Goal: Information Seeking & Learning: Learn about a topic

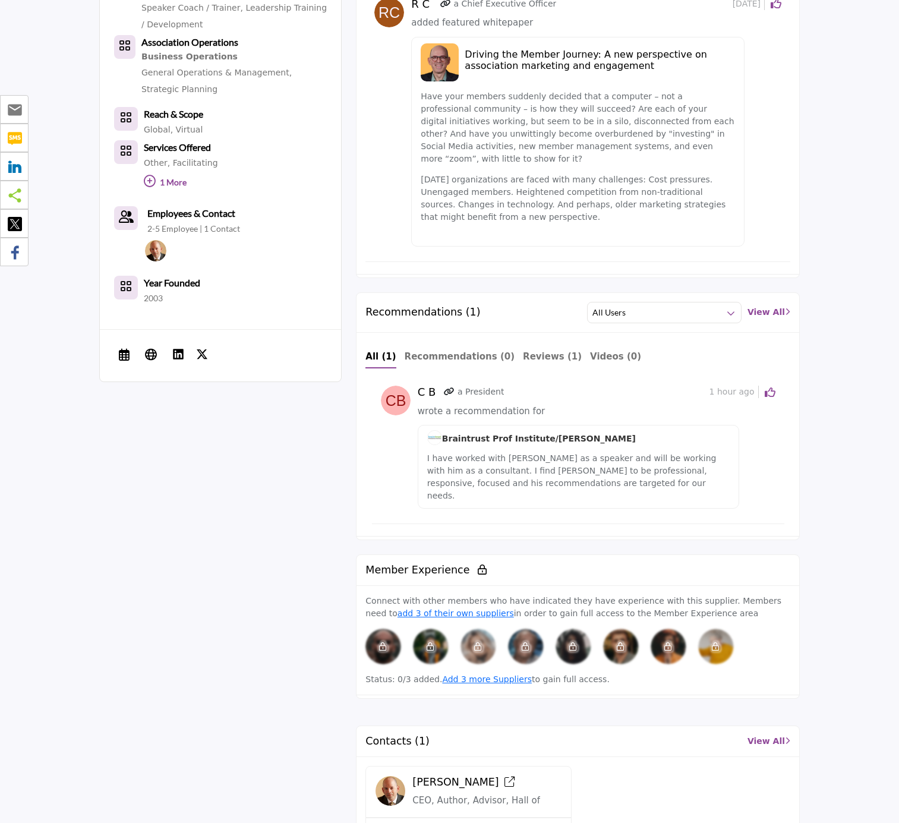
scroll to position [797, 0]
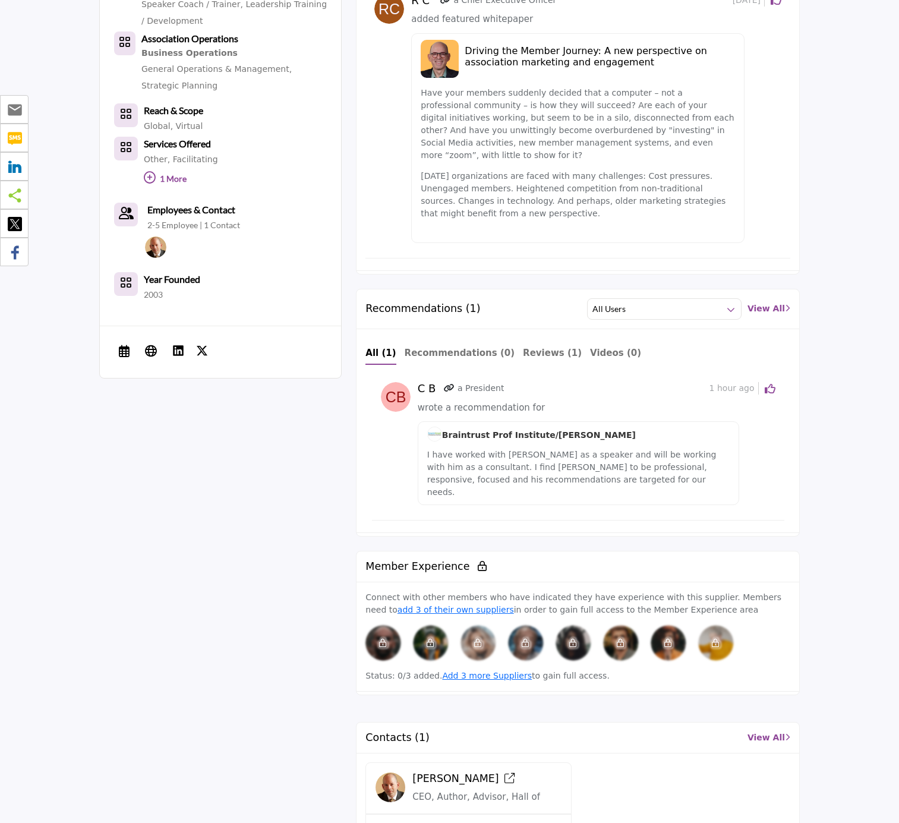
click at [506, 449] on p "I have worked with Randall Craig as a speaker and will be working with him as a…" at bounding box center [578, 474] width 303 height 50
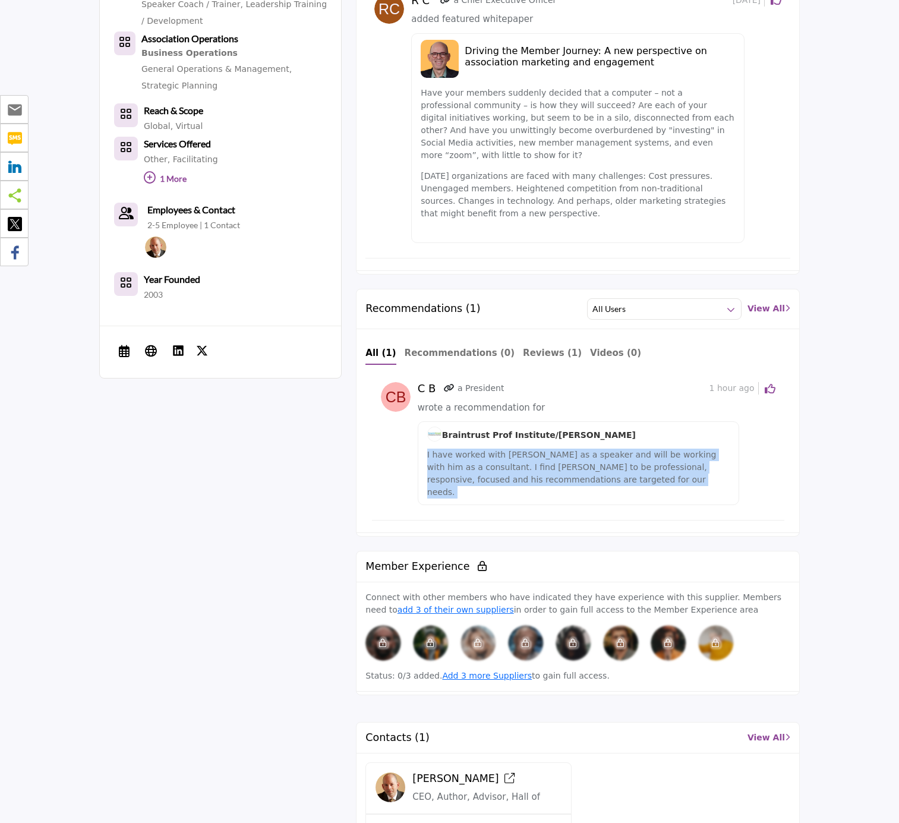
click at [506, 449] on p "I have worked with Randall Craig as a speaker and will be working with him as a…" at bounding box center [578, 474] width 303 height 50
click at [488, 452] on p "I have worked with Randall Craig as a speaker and will be working with him as a…" at bounding box center [578, 474] width 303 height 50
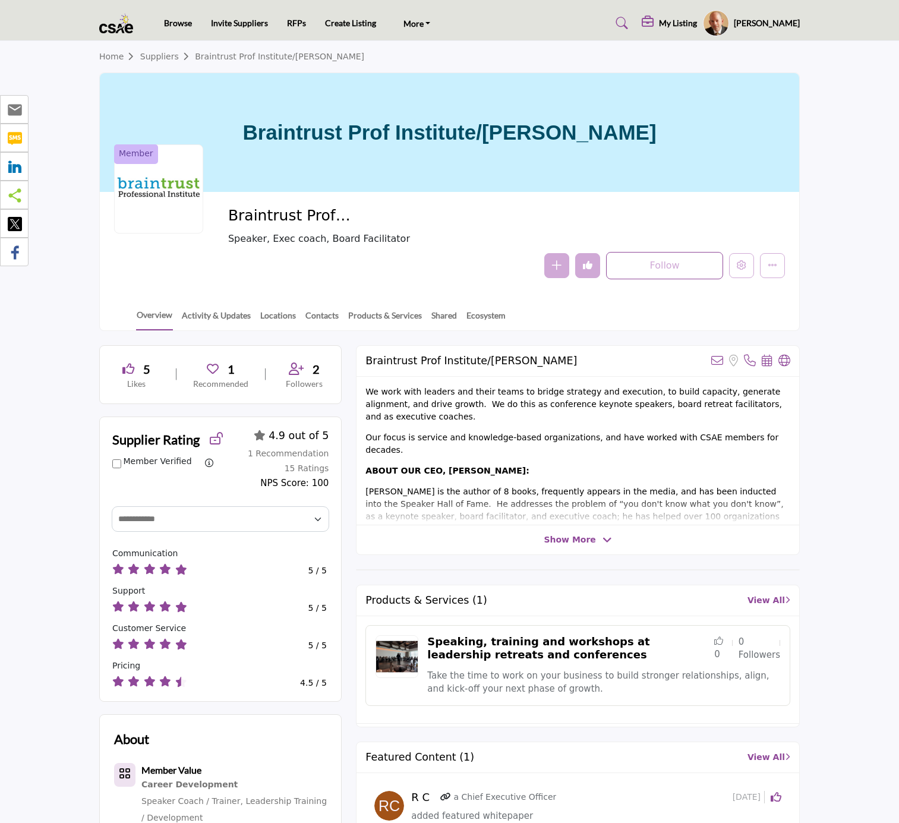
scroll to position [0, 0]
click at [62, 247] on section "Home Suppliers Braintrust Prof Institute/Randall Craig Braintrust Prof Institut…" at bounding box center [449, 186] width 899 height 290
click at [160, 55] on link "Suppliers" at bounding box center [167, 57] width 55 height 10
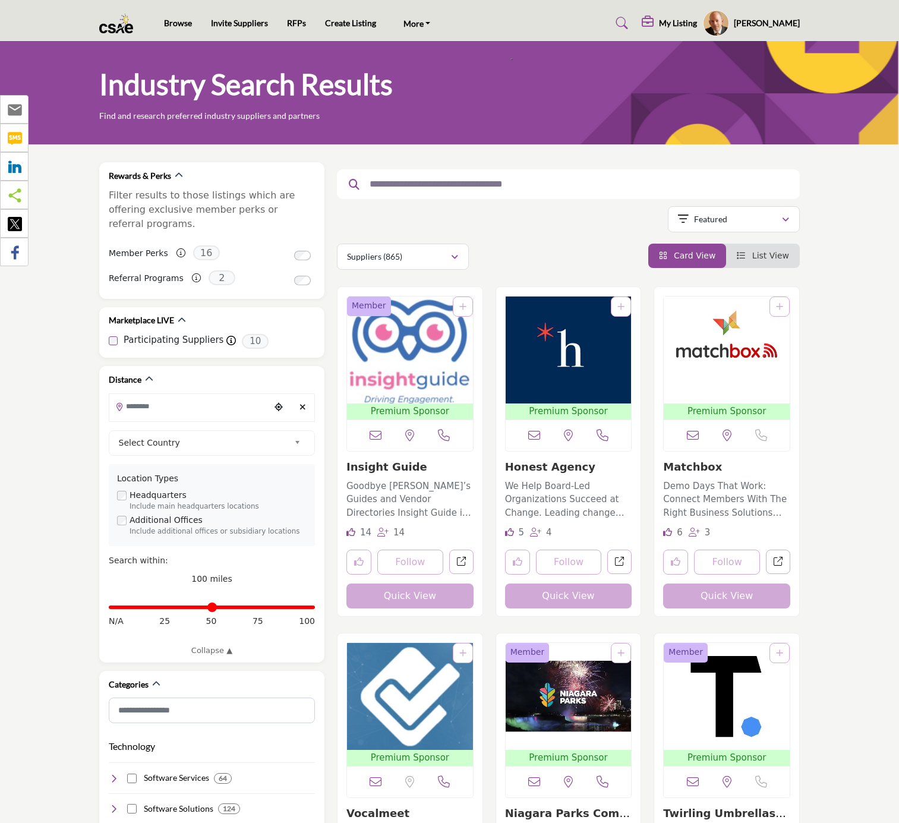
click at [446, 191] on div at bounding box center [568, 184] width 463 height 30
click at [442, 184] on input "text" at bounding box center [564, 183] width 401 height 15
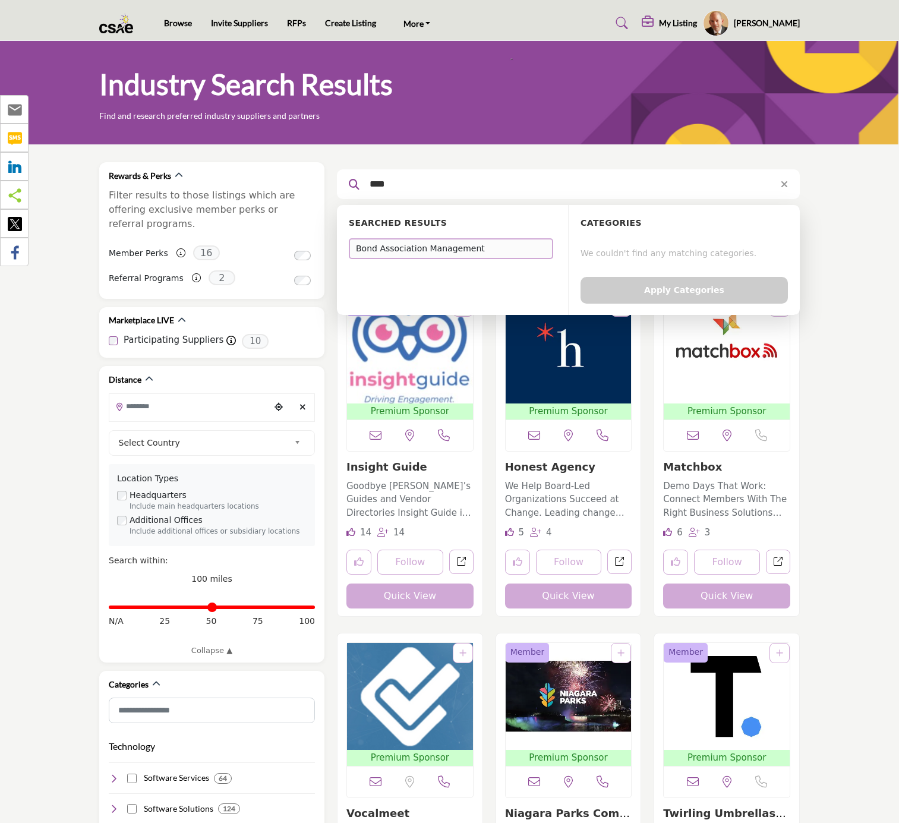
type input "****"
click at [417, 256] on div "Bond Association Management" at bounding box center [451, 248] width 204 height 21
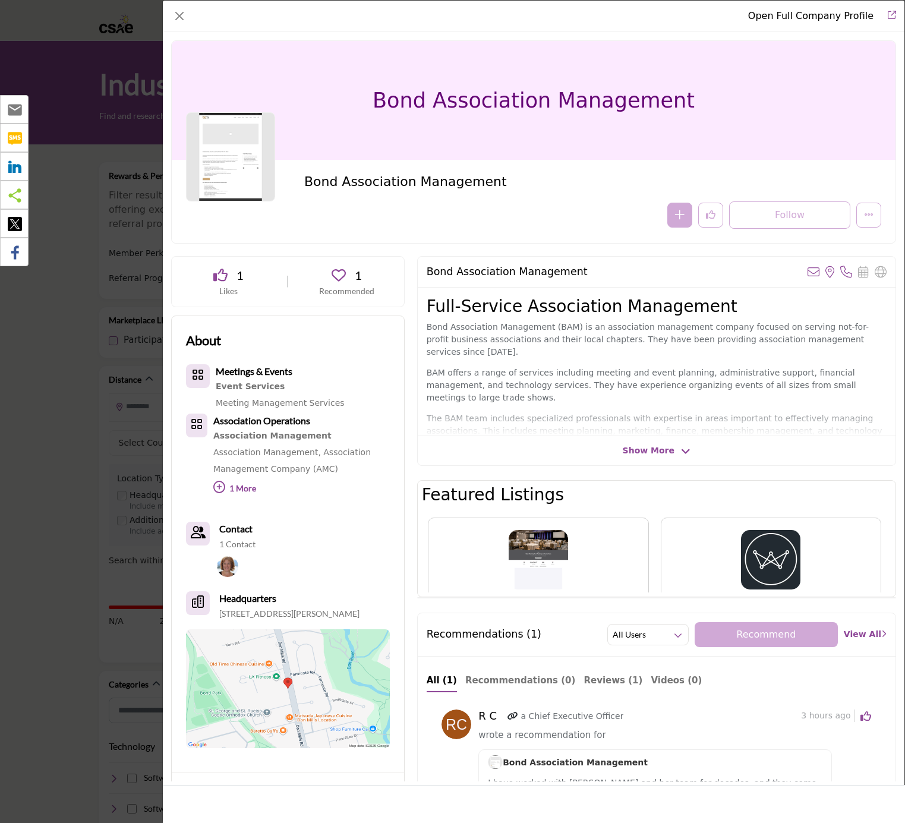
click at [651, 447] on span "Show More" at bounding box center [649, 450] width 52 height 12
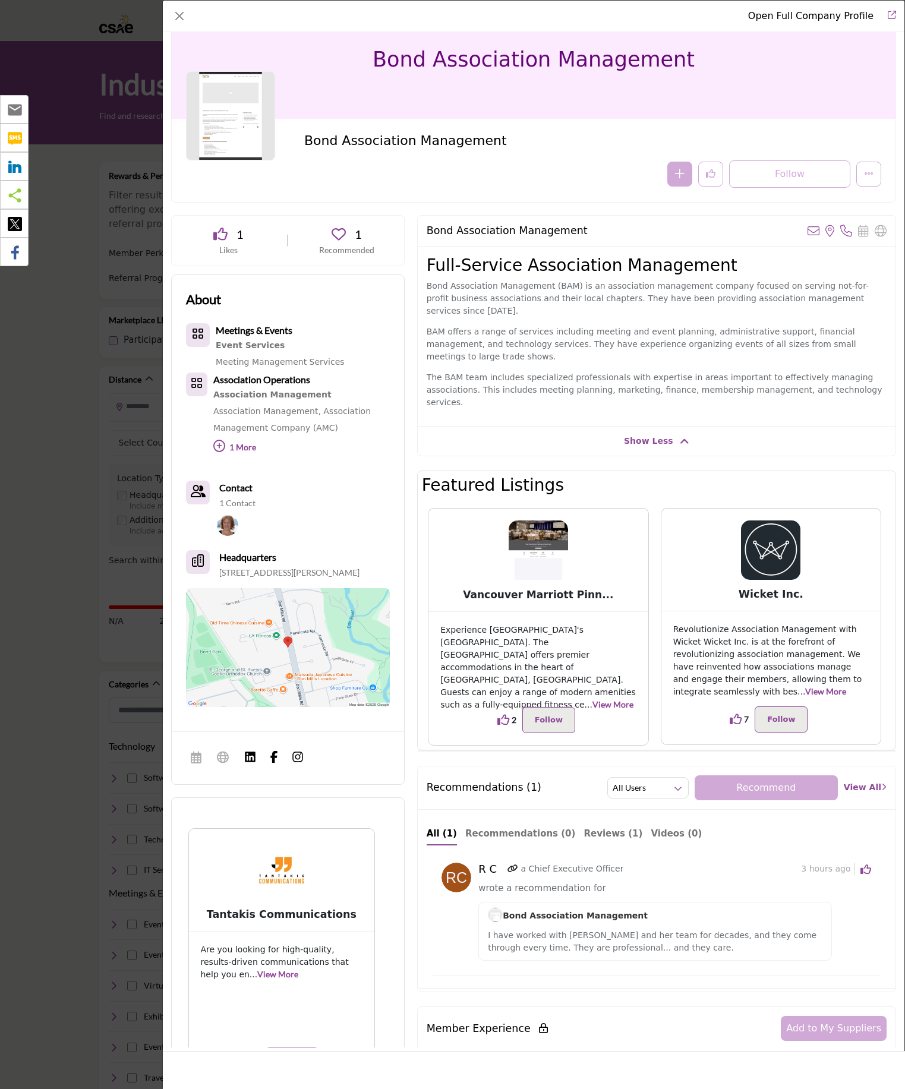
scroll to position [49, 0]
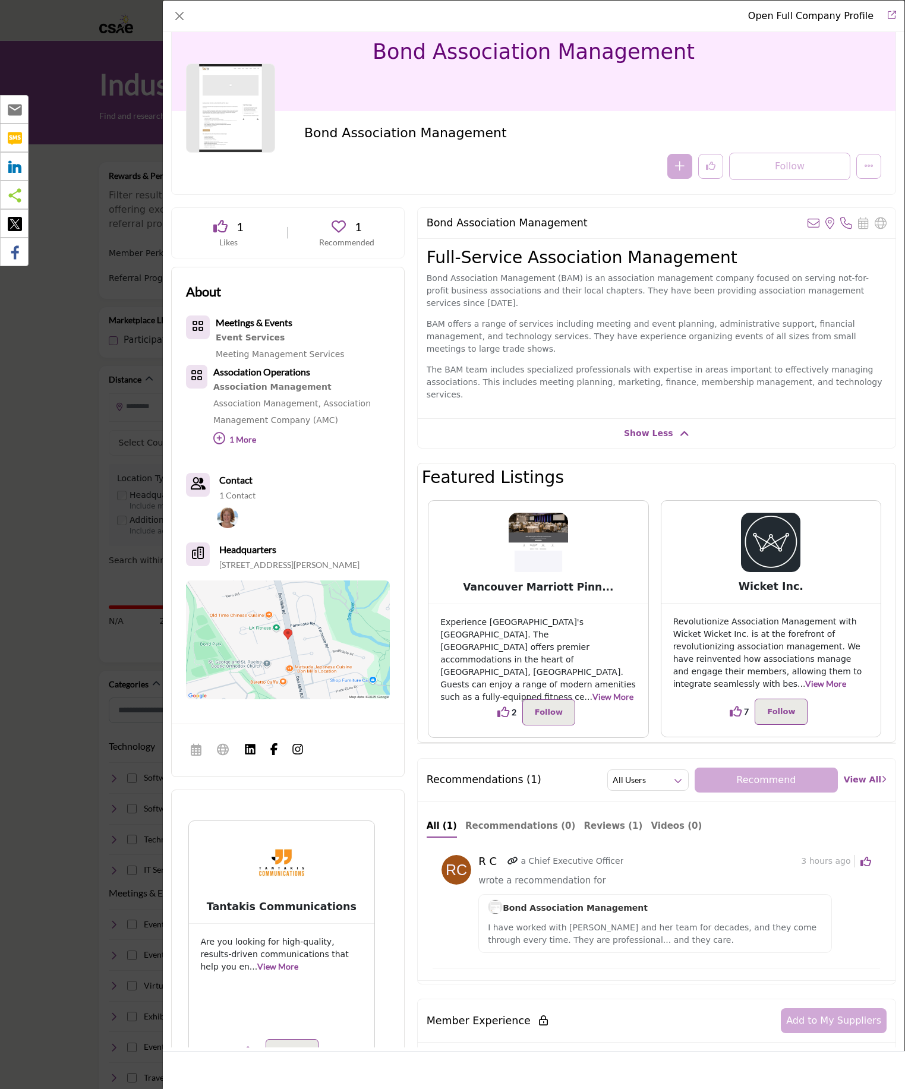
click at [658, 427] on span "Show Less" at bounding box center [648, 433] width 49 height 12
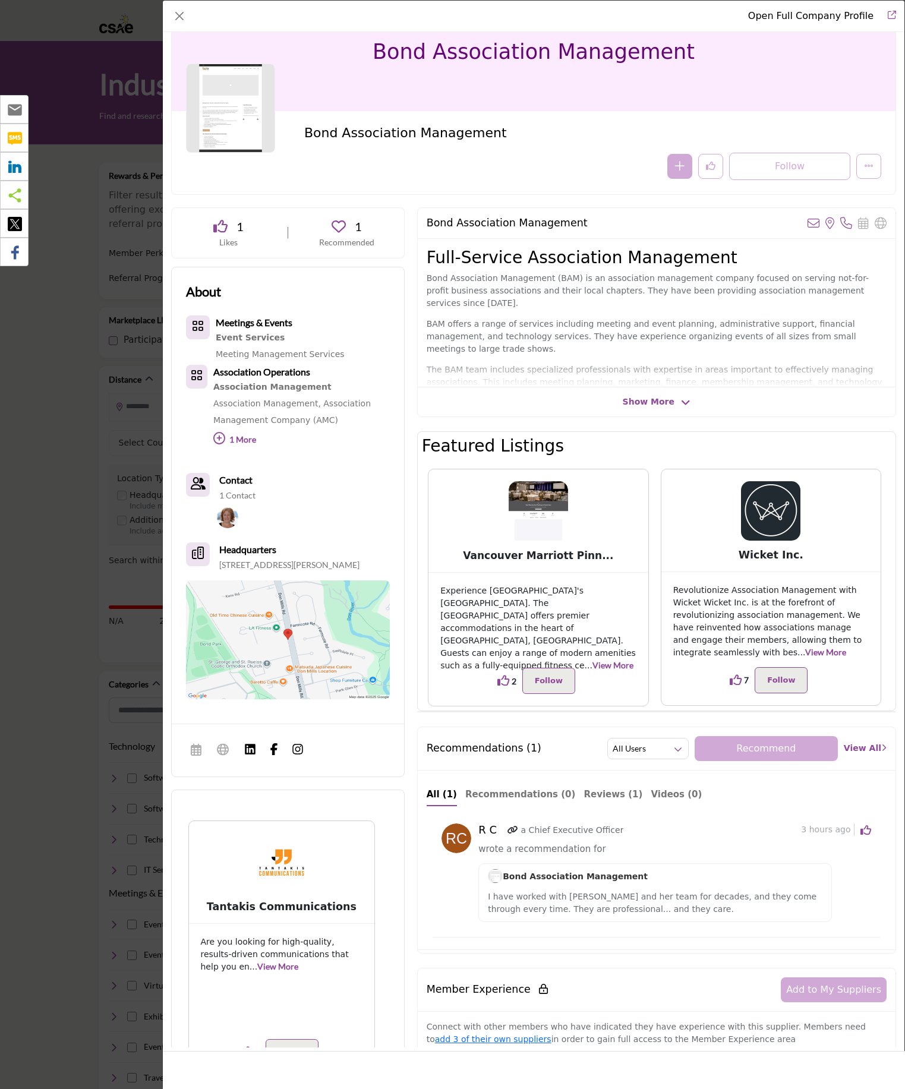
click at [658, 405] on span "Show More" at bounding box center [649, 402] width 52 height 12
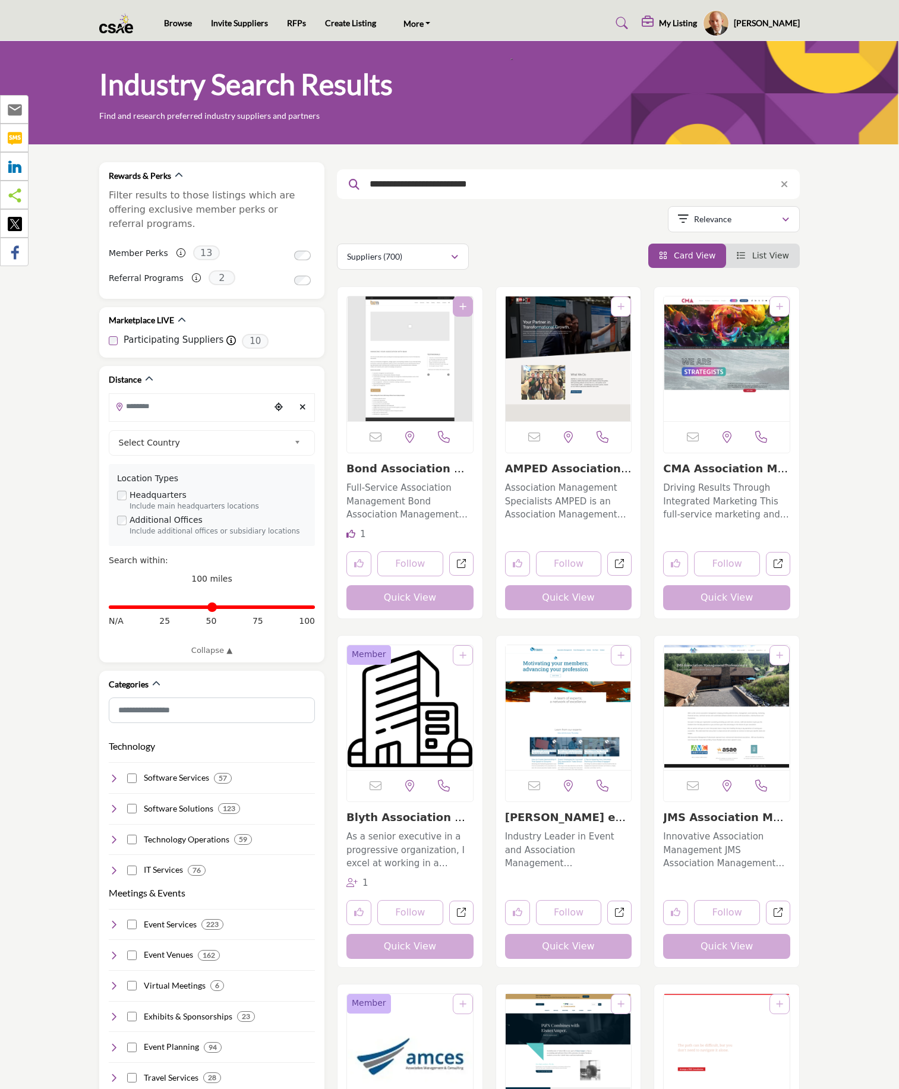
click at [439, 405] on img "Open Listing in new tab" at bounding box center [410, 359] width 126 height 125
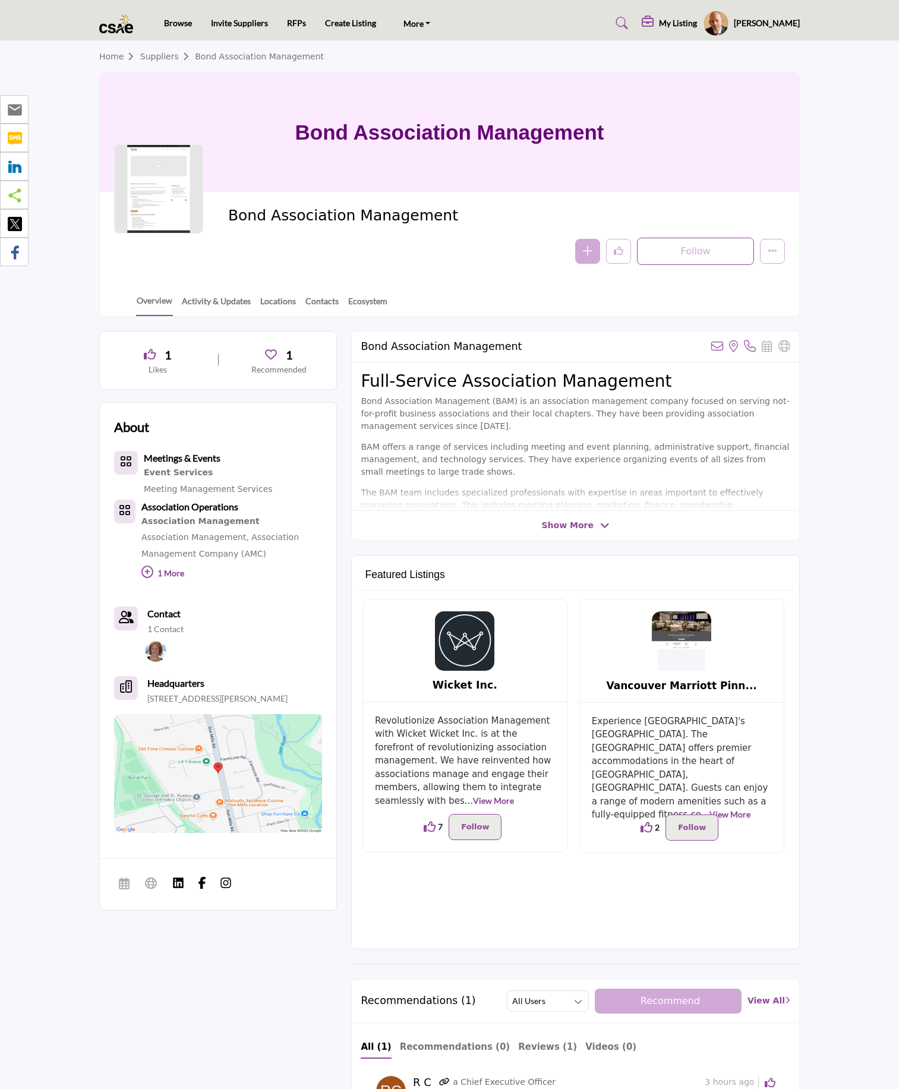
click at [12, 0] on header "Browse Invite Suppliers RFPs Create Listing [DOMAIN_NAME]" at bounding box center [449, 20] width 899 height 41
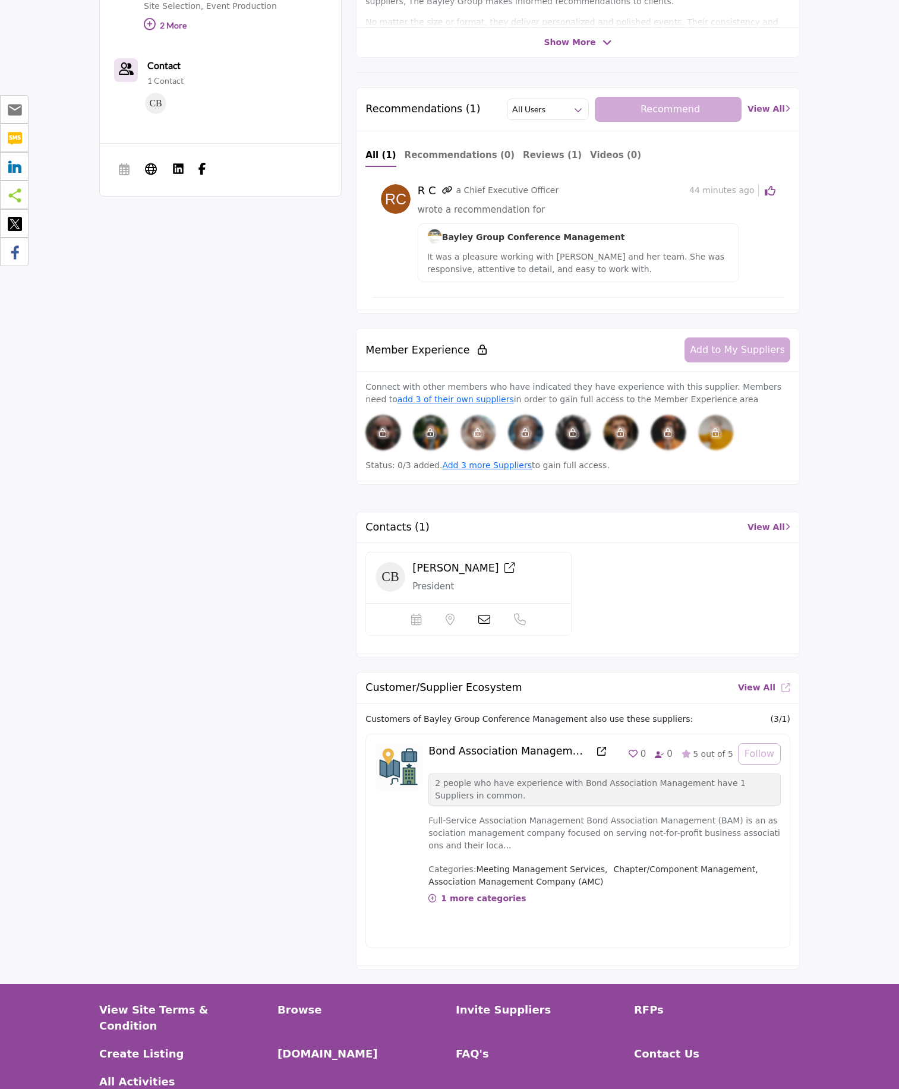
scroll to position [484, 0]
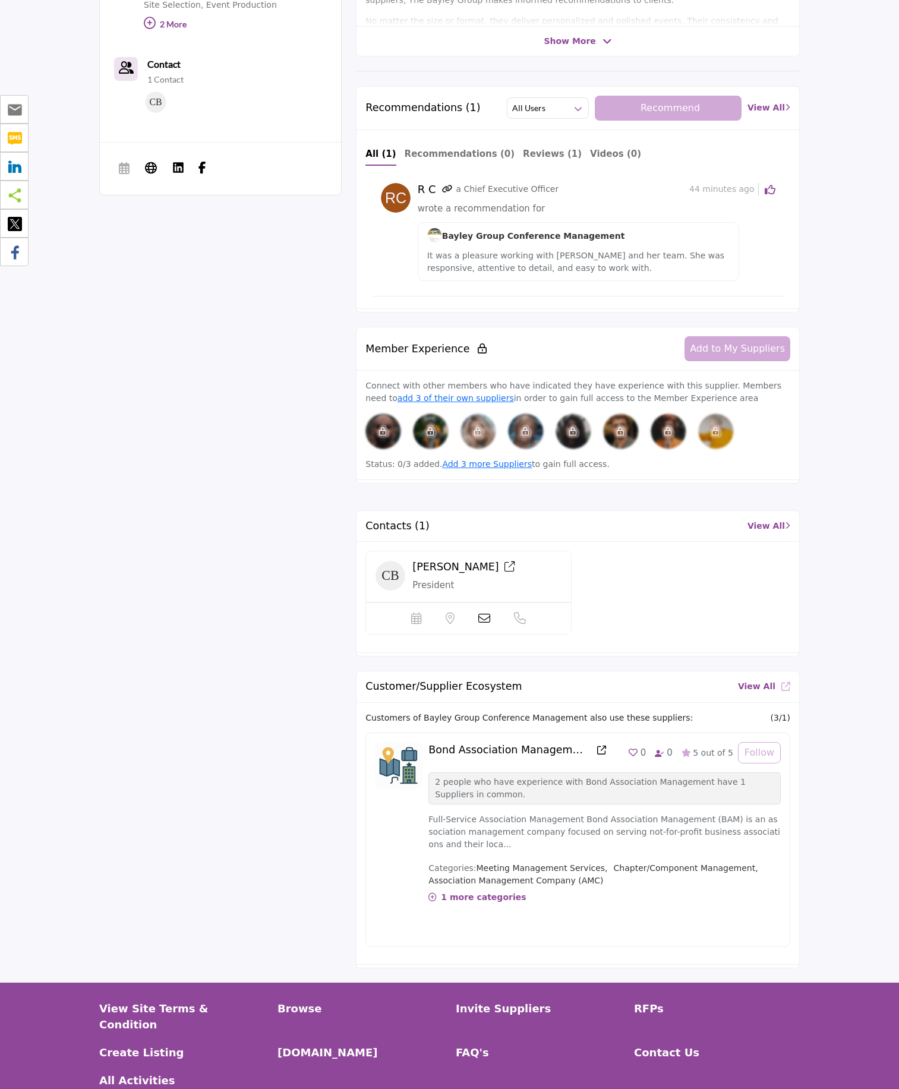
click at [546, 748] on link "Bond Association Management" at bounding box center [506, 750] width 157 height 12
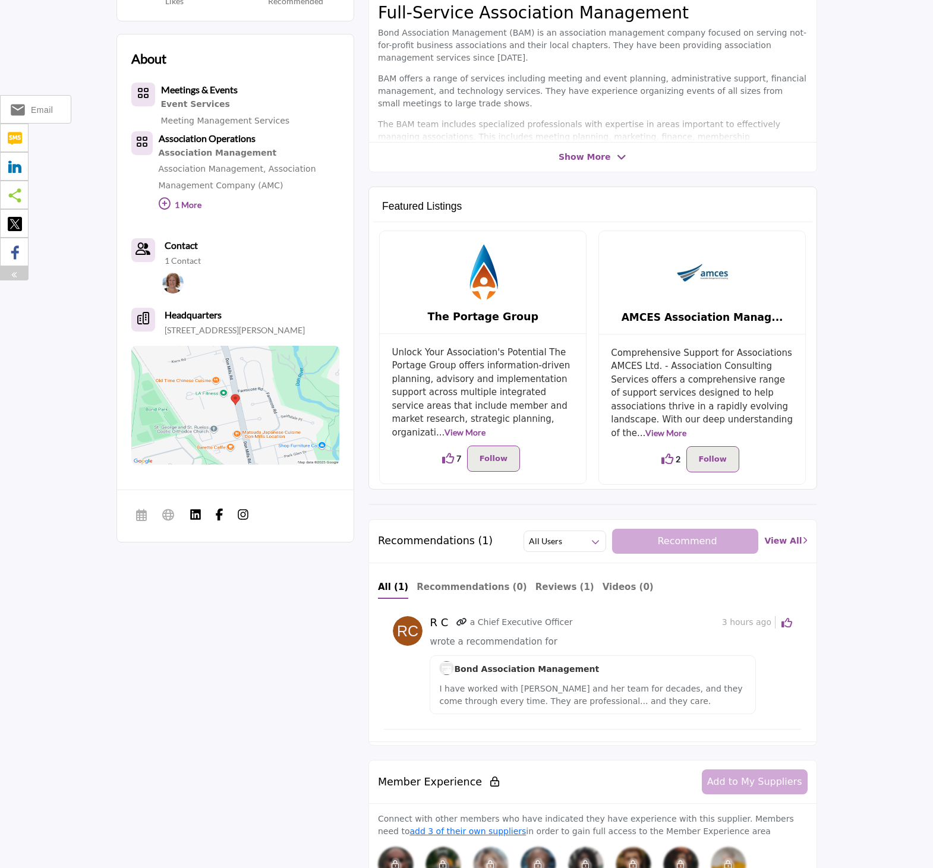
scroll to position [329, 0]
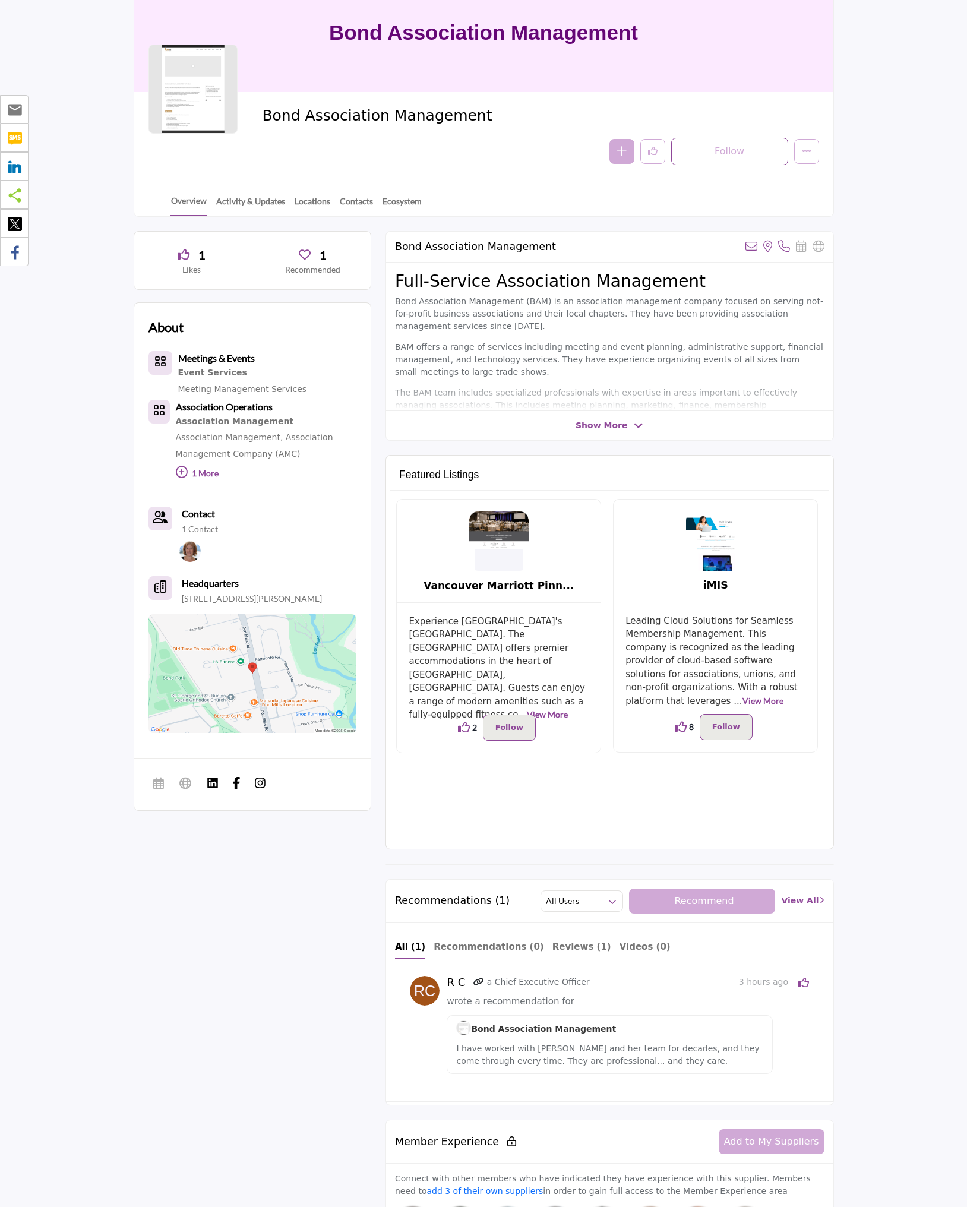
scroll to position [100, 0]
